Goal: Task Accomplishment & Management: Complete application form

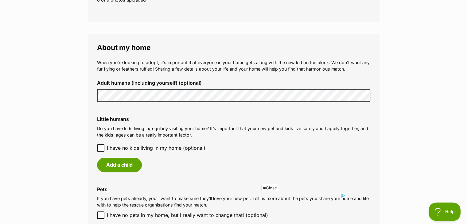
click at [101, 148] on icon at bounding box center [101, 148] width 4 height 3
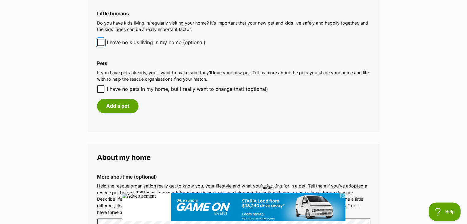
scroll to position [522, 0]
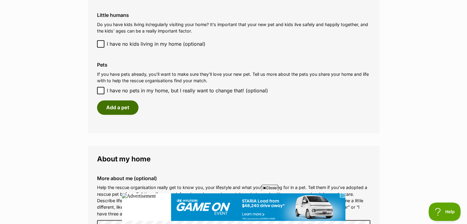
click at [122, 109] on button "Add a pet" at bounding box center [117, 107] width 41 height 14
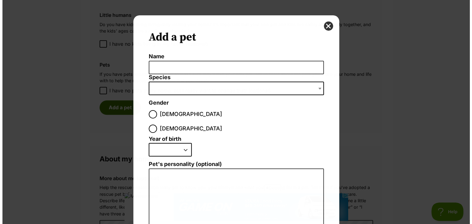
scroll to position [0, 0]
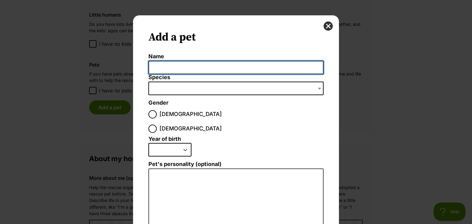
click at [176, 65] on input "Name" at bounding box center [235, 68] width 175 height 14
type input "beau"
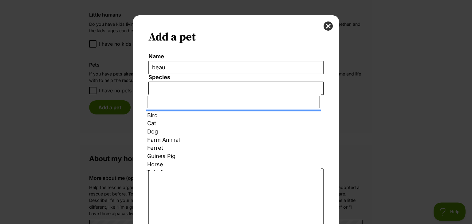
click at [182, 85] on span "Dialog Window - Close (Press escape to close)" at bounding box center [235, 89] width 175 height 14
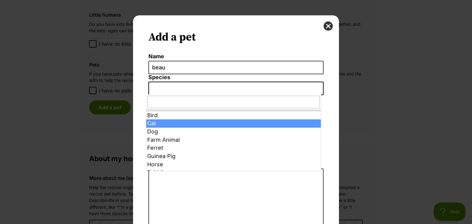
select select "2"
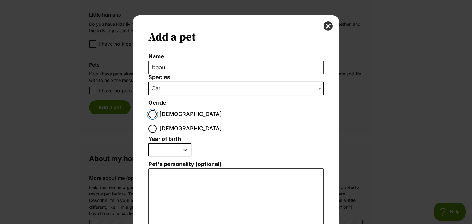
click at [152, 113] on input "Male" at bounding box center [152, 114] width 8 height 8
radio input "true"
click at [183, 143] on select "2025 2024 2023 2022 2021 2020 2019 2018 2017 2016 2015 2014 2013 2012 2011 2010…" at bounding box center [169, 150] width 43 height 14
select select "2009"
click at [148, 143] on select "2025 2024 2023 2022 2021 2020 2019 2018 2017 2016 2015 2014 2013 2012 2011 2010…" at bounding box center [169, 150] width 43 height 14
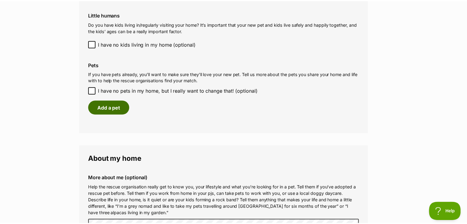
scroll to position [522, 0]
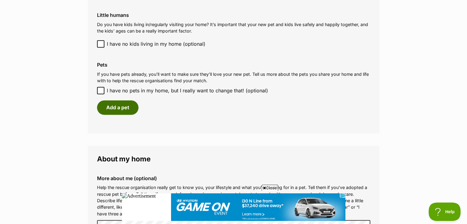
click at [120, 107] on button "Add a pet" at bounding box center [117, 107] width 41 height 14
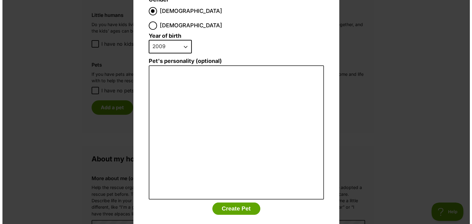
scroll to position [0, 0]
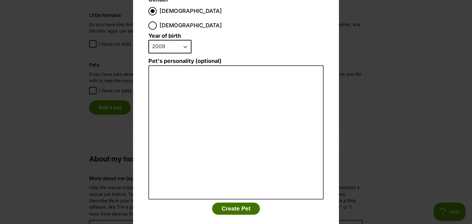
click at [234, 203] on button "Create Pet" at bounding box center [236, 209] width 48 height 12
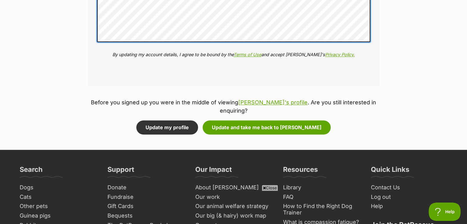
scroll to position [823, 0]
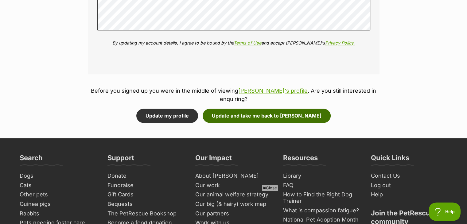
click at [268, 109] on button "Update and take me back to Merlin" at bounding box center [267, 116] width 128 height 14
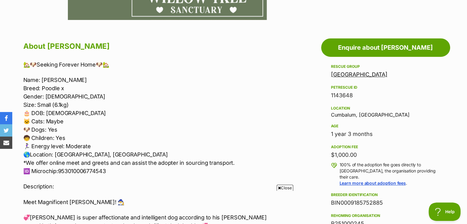
drag, startPoint x: 470, startPoint y: 31, endPoint x: 472, endPoint y: 81, distance: 49.8
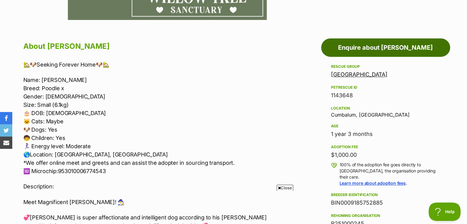
click at [404, 49] on link "Enquire about [PERSON_NAME]" at bounding box center [385, 47] width 129 height 18
